Goal: Task Accomplishment & Management: Manage account settings

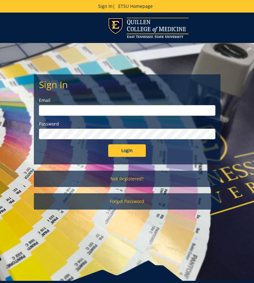
click at [105, 113] on input "email" at bounding box center [127, 110] width 177 height 11
click at [129, 152] on input "Login" at bounding box center [127, 150] width 38 height 13
click at [93, 110] on input "email" at bounding box center [127, 110] width 177 height 11
click at [97, 115] on input "email" at bounding box center [127, 110] width 177 height 11
type input "[EMAIL_ADDRESS][DOMAIN_NAME]"
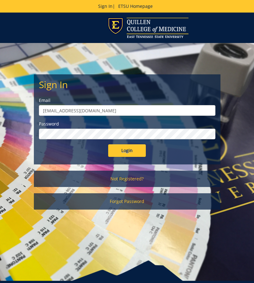
click at [128, 151] on input "Login" at bounding box center [127, 150] width 38 height 13
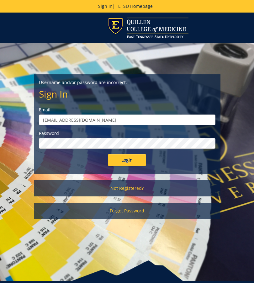
click at [128, 157] on input "Login" at bounding box center [127, 160] width 38 height 13
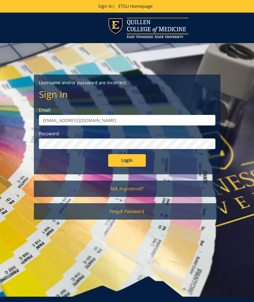
click at [98, 119] on input "[EMAIL_ADDRESS][DOMAIN_NAME]" at bounding box center [127, 120] width 177 height 11
type input "fair@mail.etsu.edu"
click at [130, 159] on input "Login" at bounding box center [127, 160] width 38 height 13
